Goal: Task Accomplishment & Management: Use online tool/utility

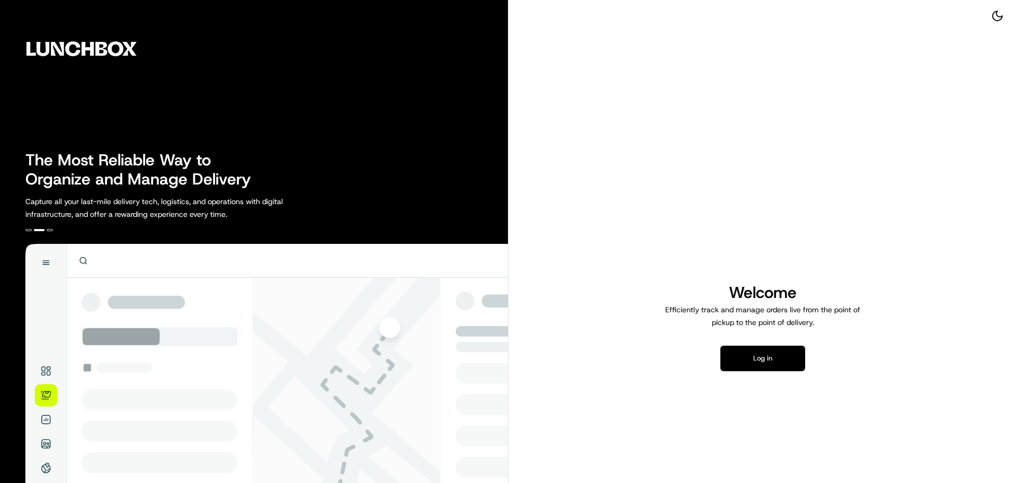
click at [790, 361] on button "Log in" at bounding box center [762, 357] width 85 height 25
